Goal: Task Accomplishment & Management: Complete application form

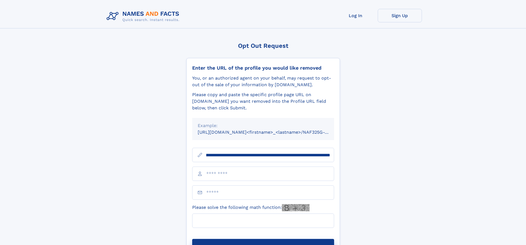
scroll to position [0, 73]
type input "**********"
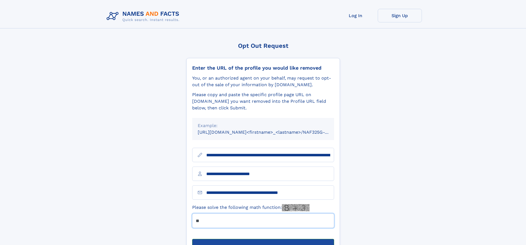
type input "**"
click at [263, 239] on button "Submit Opt Out Request" at bounding box center [263, 248] width 142 height 18
